Goal: Information Seeking & Learning: Learn about a topic

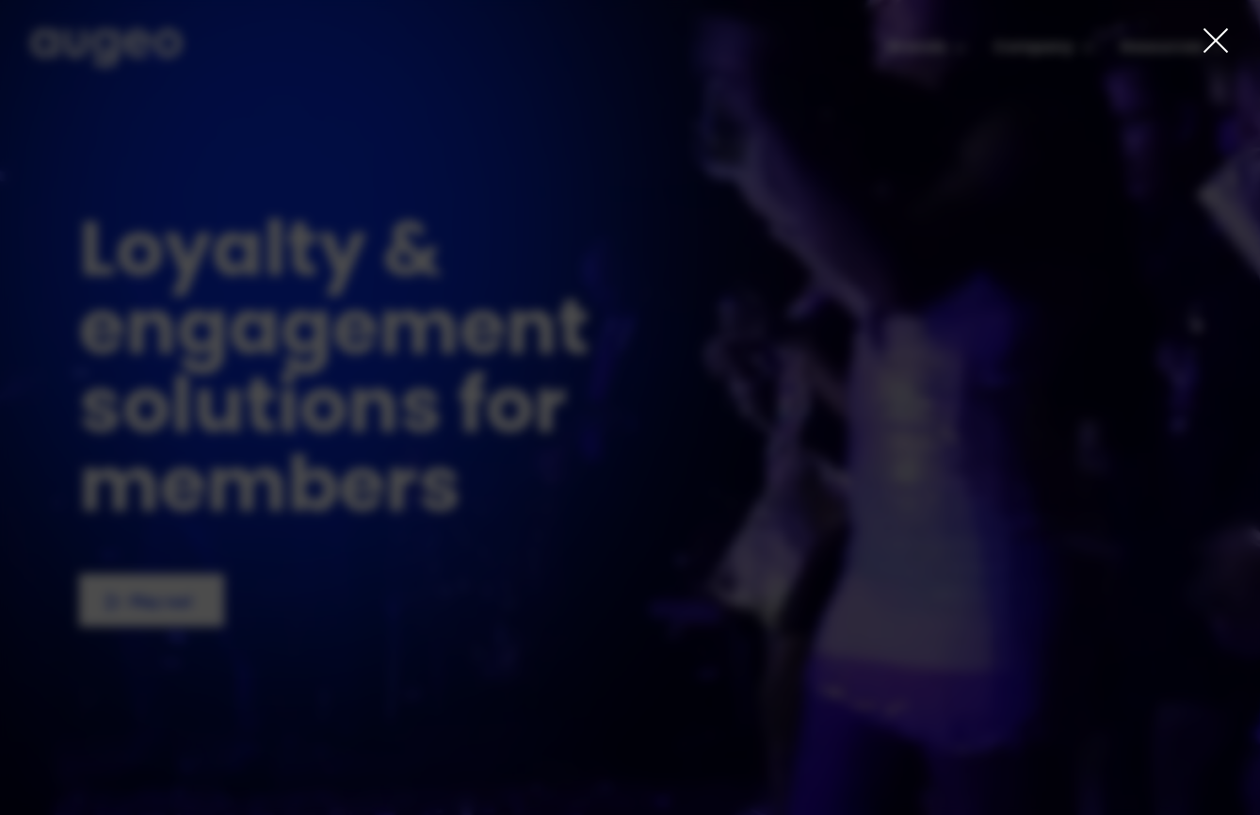
click at [1232, 41] on div at bounding box center [630, 407] width 1260 height 815
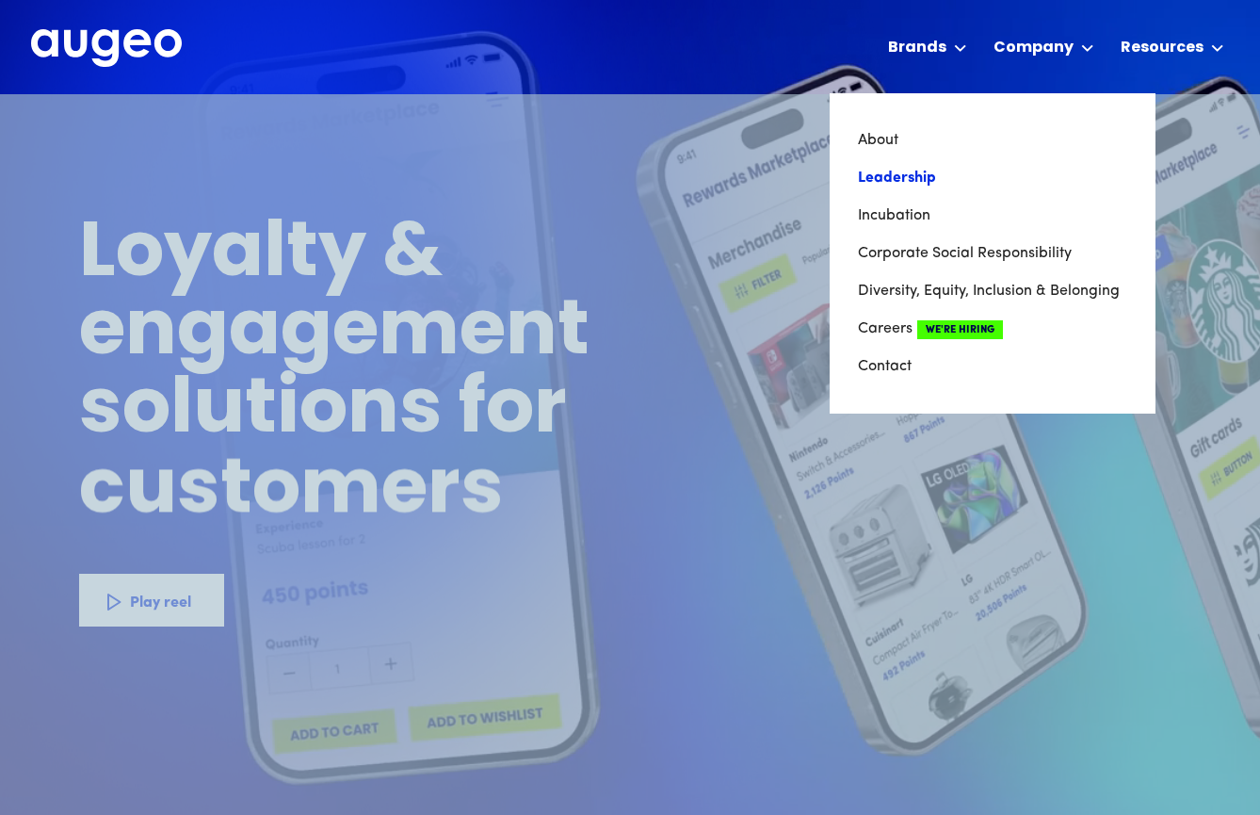
click at [929, 172] on link "Leadership" at bounding box center [992, 178] width 269 height 38
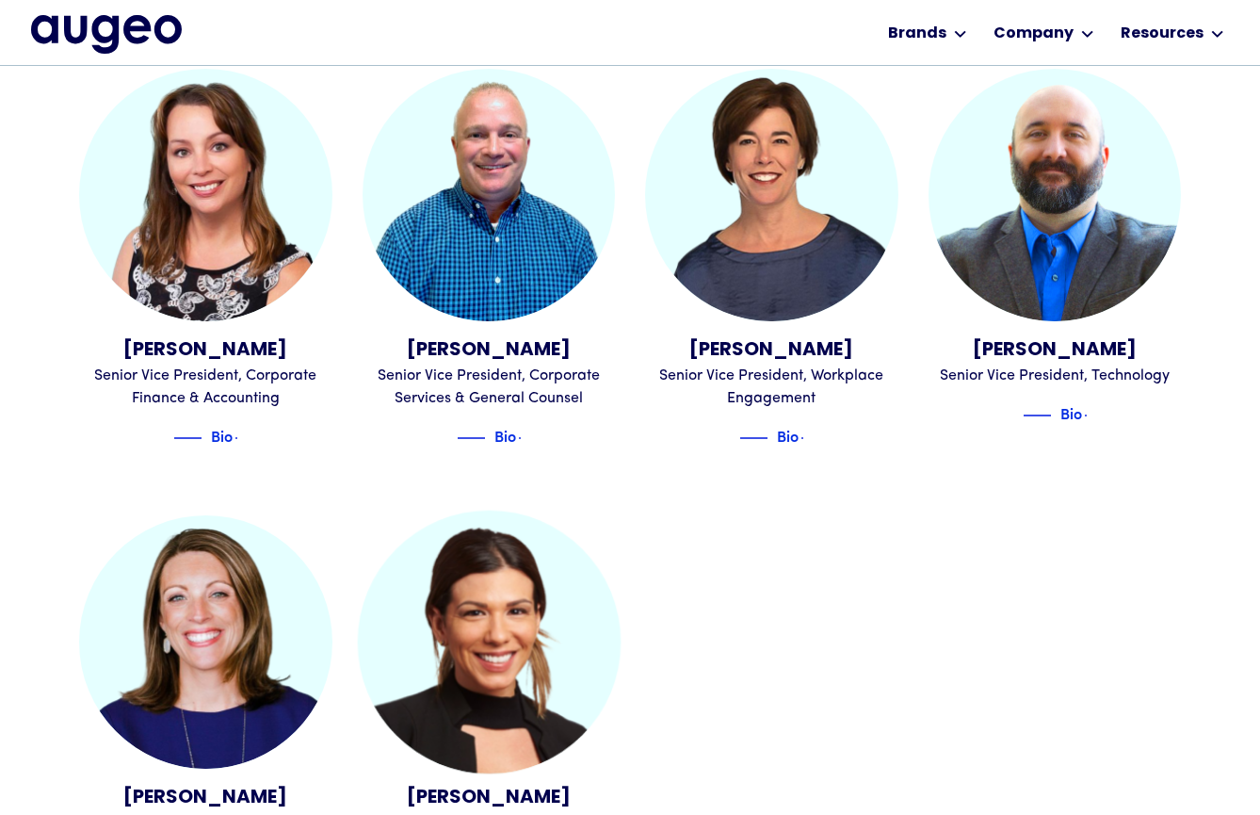
scroll to position [2012, 0]
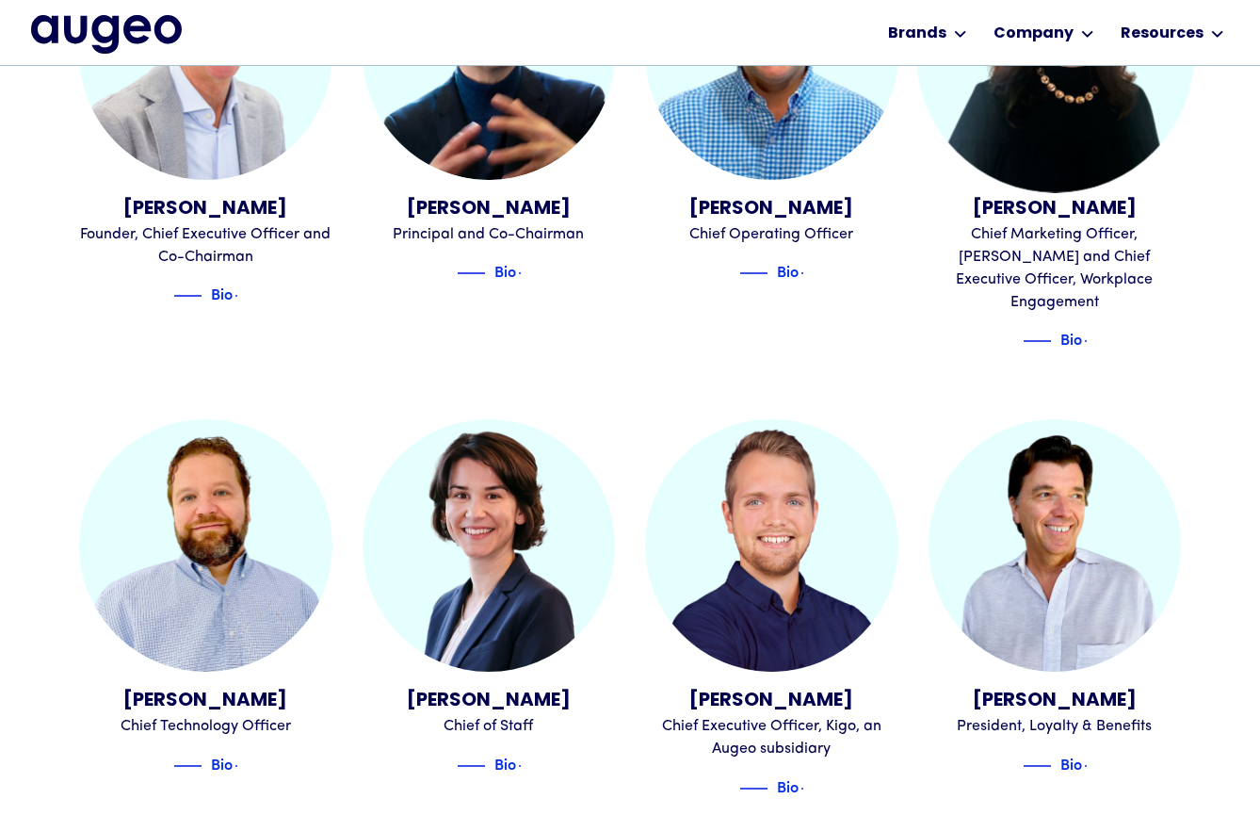
scroll to position [792, 0]
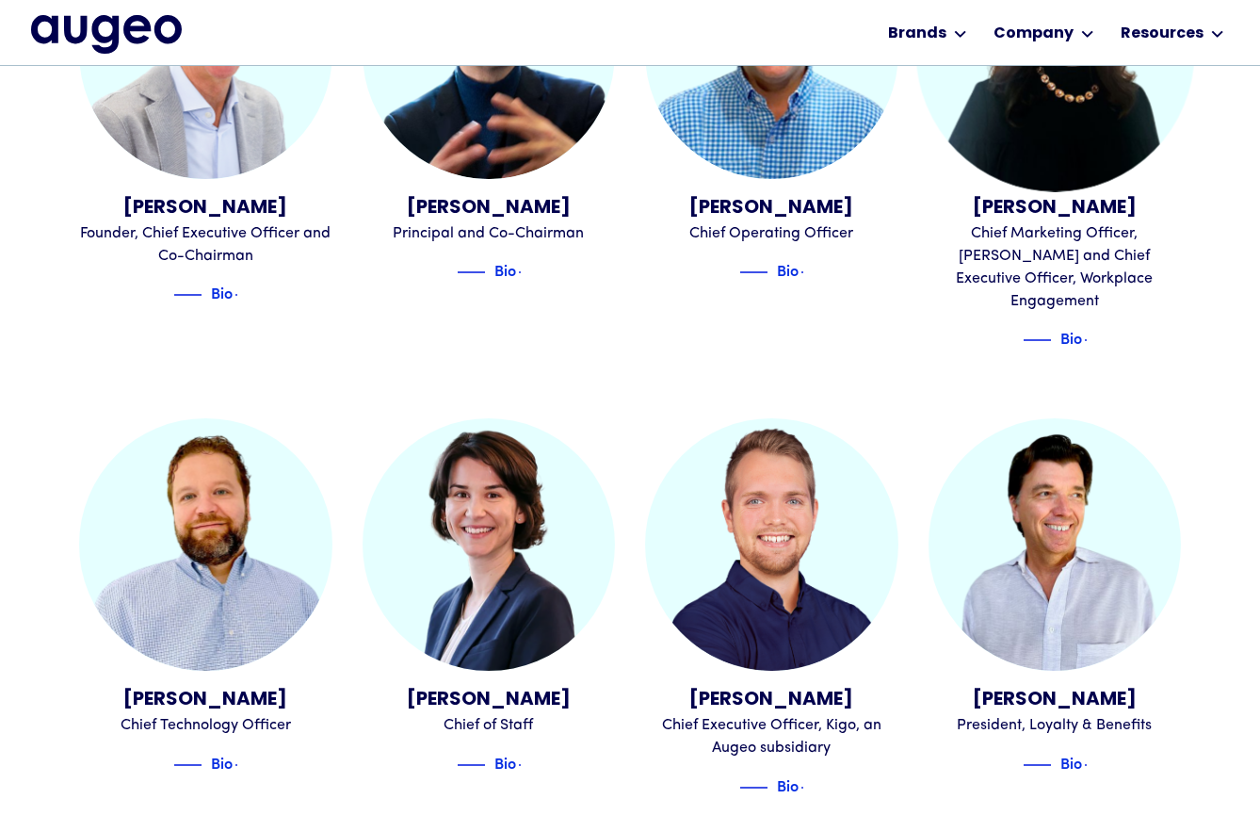
click at [1066, 156] on img at bounding box center [1054, 52] width 278 height 278
